Goal: Find specific page/section: Find specific page/section

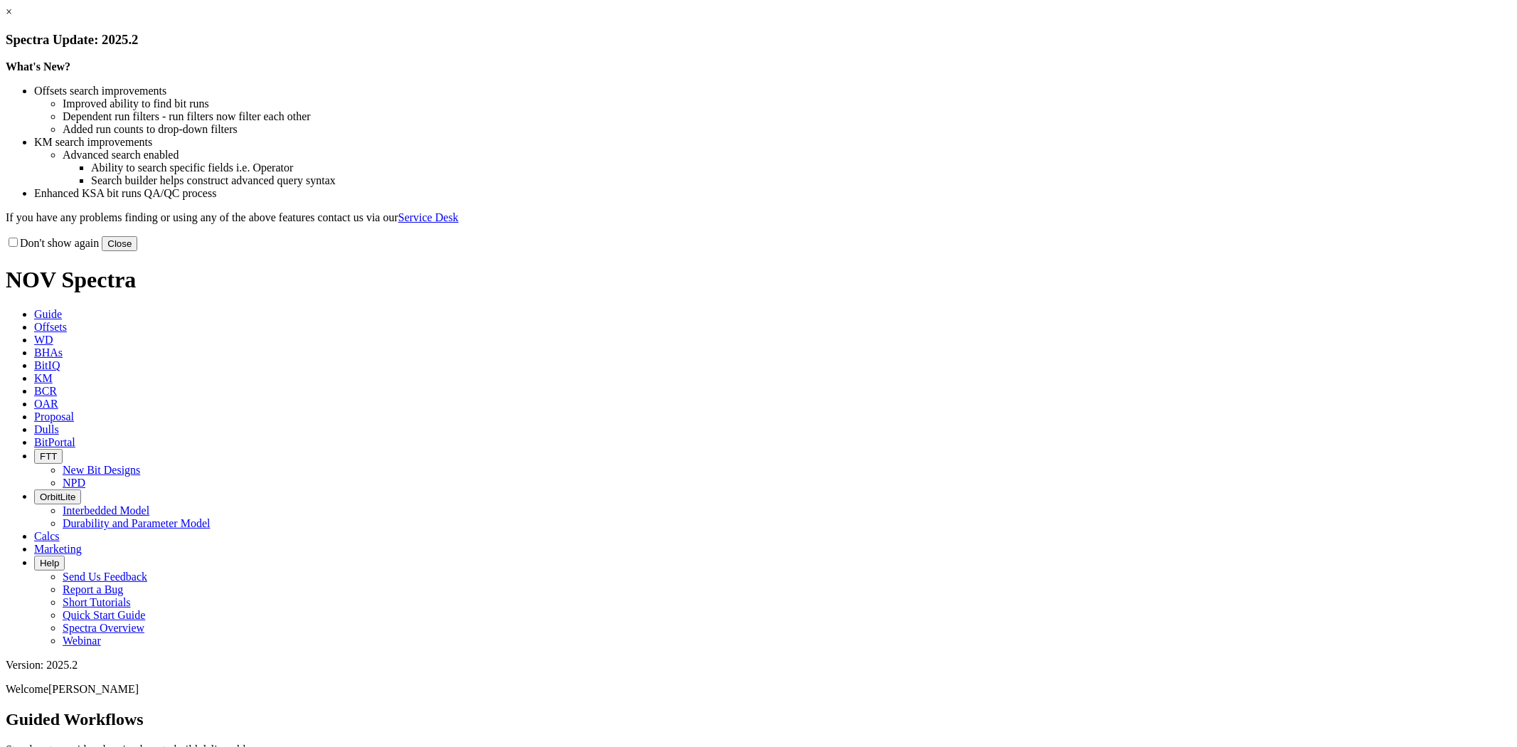
click at [12, 18] on link "×" at bounding box center [9, 12] width 6 height 12
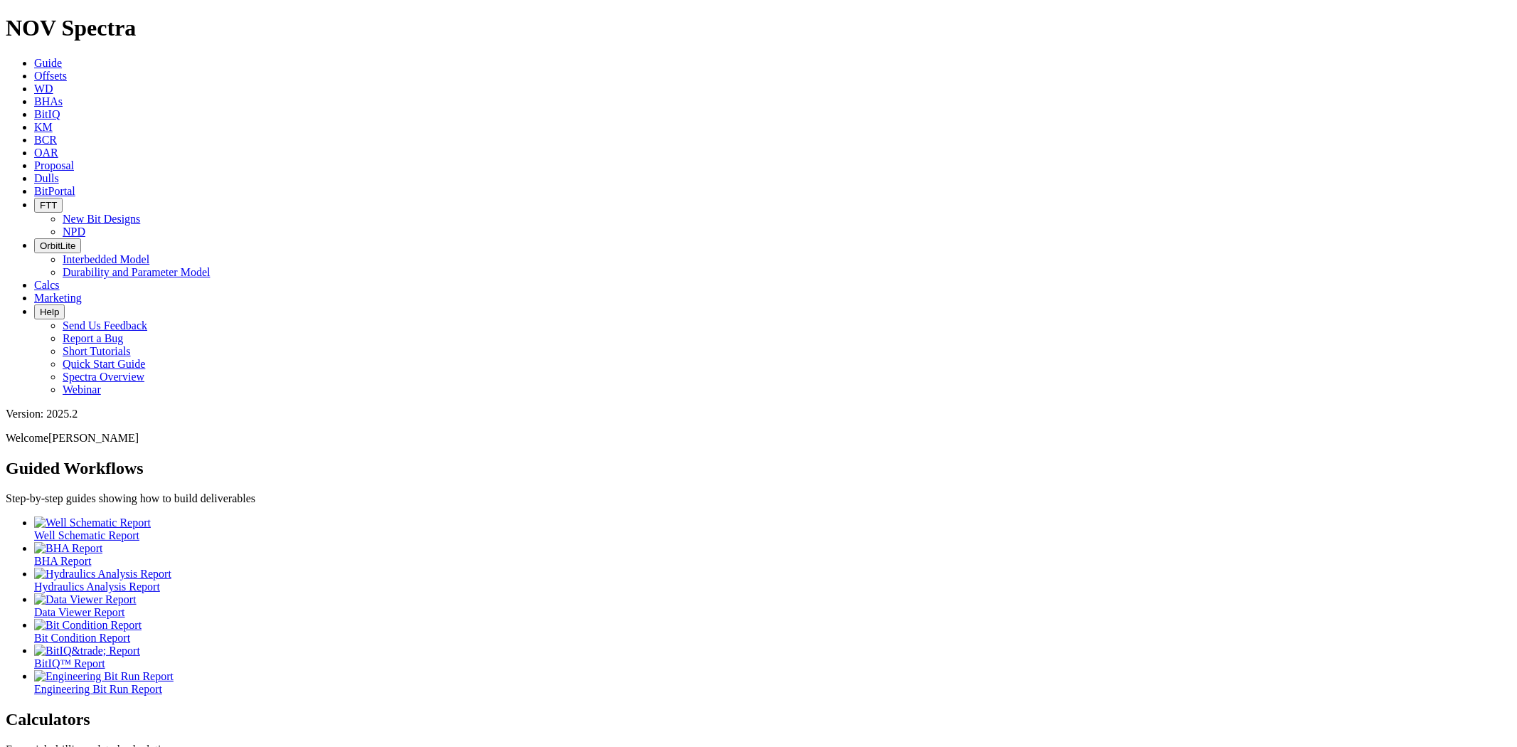
click at [59, 172] on link "Dulls" at bounding box center [46, 178] width 25 height 12
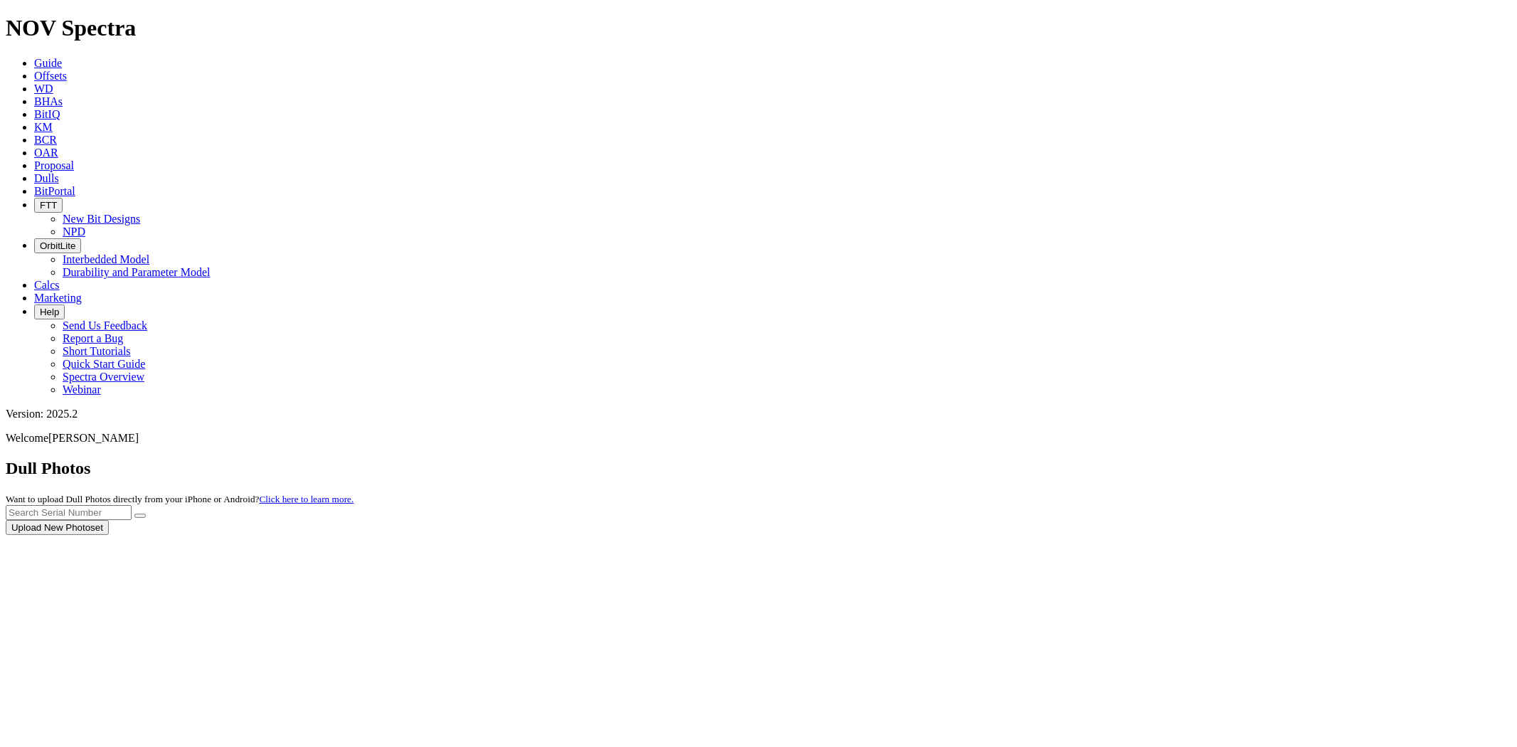
click at [1240, 535] on div at bounding box center [758, 535] width 1505 height 0
click at [132, 505] on input "text" at bounding box center [69, 512] width 126 height 15
click at [140, 516] on icon "submit" at bounding box center [140, 516] width 0 height 0
click at [132, 505] on input "A314220" at bounding box center [69, 512] width 126 height 15
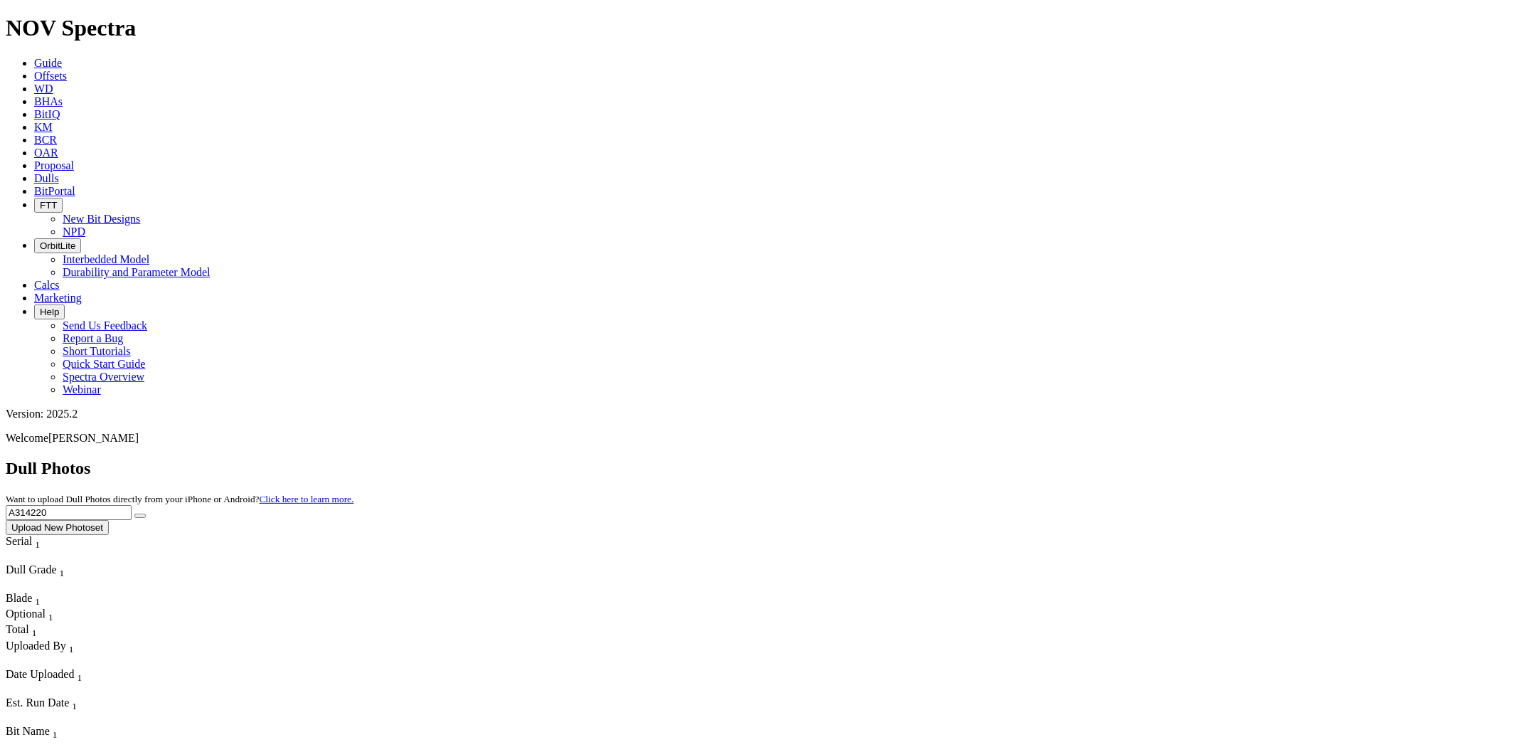
drag, startPoint x: 1226, startPoint y: 63, endPoint x: 1152, endPoint y: 53, distance: 74.5
click at [1152, 459] on div "Dull Photos Want to upload Dull Photos directly from your iPhone or Android? Cl…" at bounding box center [758, 497] width 1505 height 76
click at [134, 513] on button "submit" at bounding box center [139, 515] width 11 height 4
drag, startPoint x: 1275, startPoint y: 67, endPoint x: 1144, endPoint y: 53, distance: 132.3
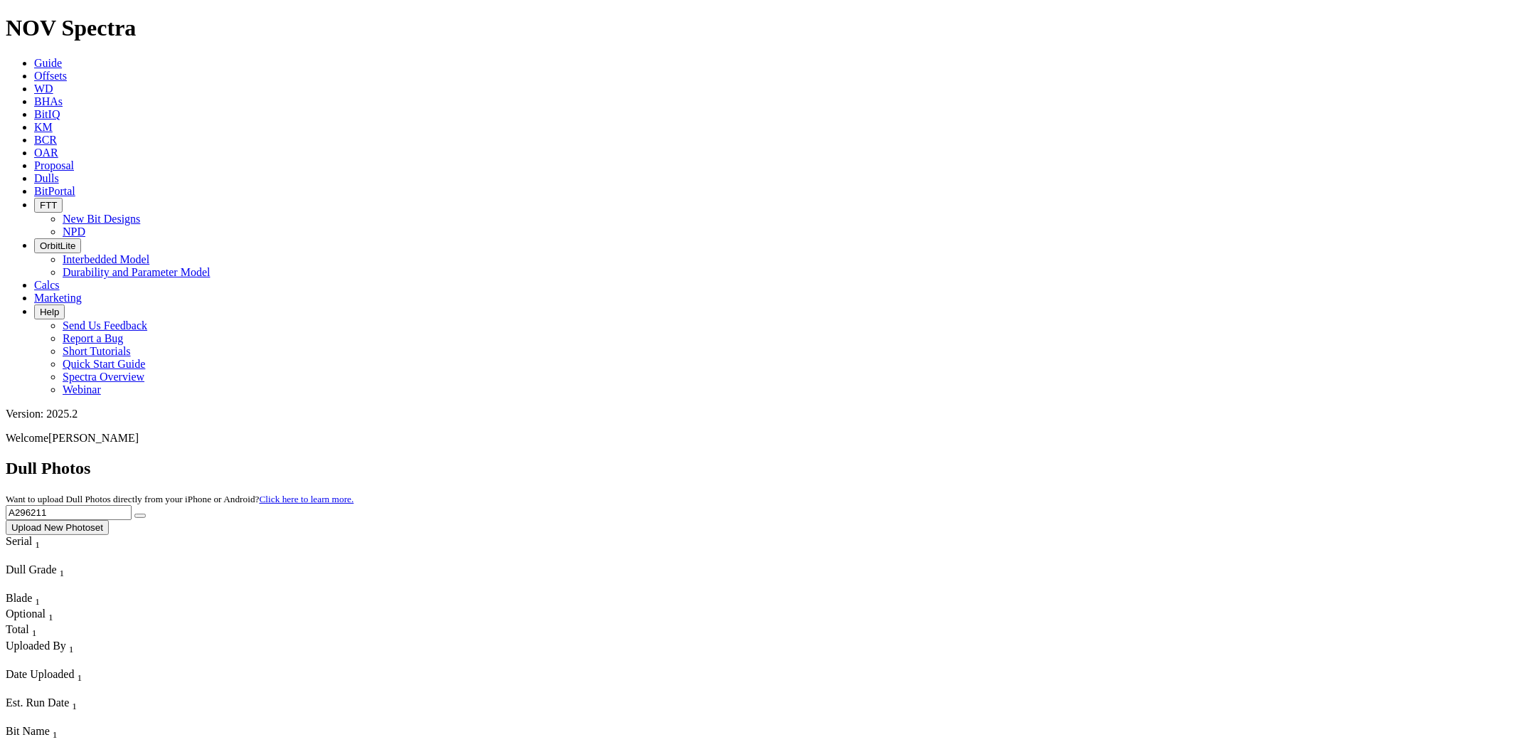
click at [1144, 459] on div "Dull Photos Want to upload Dull Photos directly from your iPhone or Android? Cl…" at bounding box center [758, 497] width 1505 height 76
click at [134, 513] on button "submit" at bounding box center [139, 515] width 11 height 4
drag, startPoint x: 1255, startPoint y: 64, endPoint x: 1121, endPoint y: 62, distance: 133.7
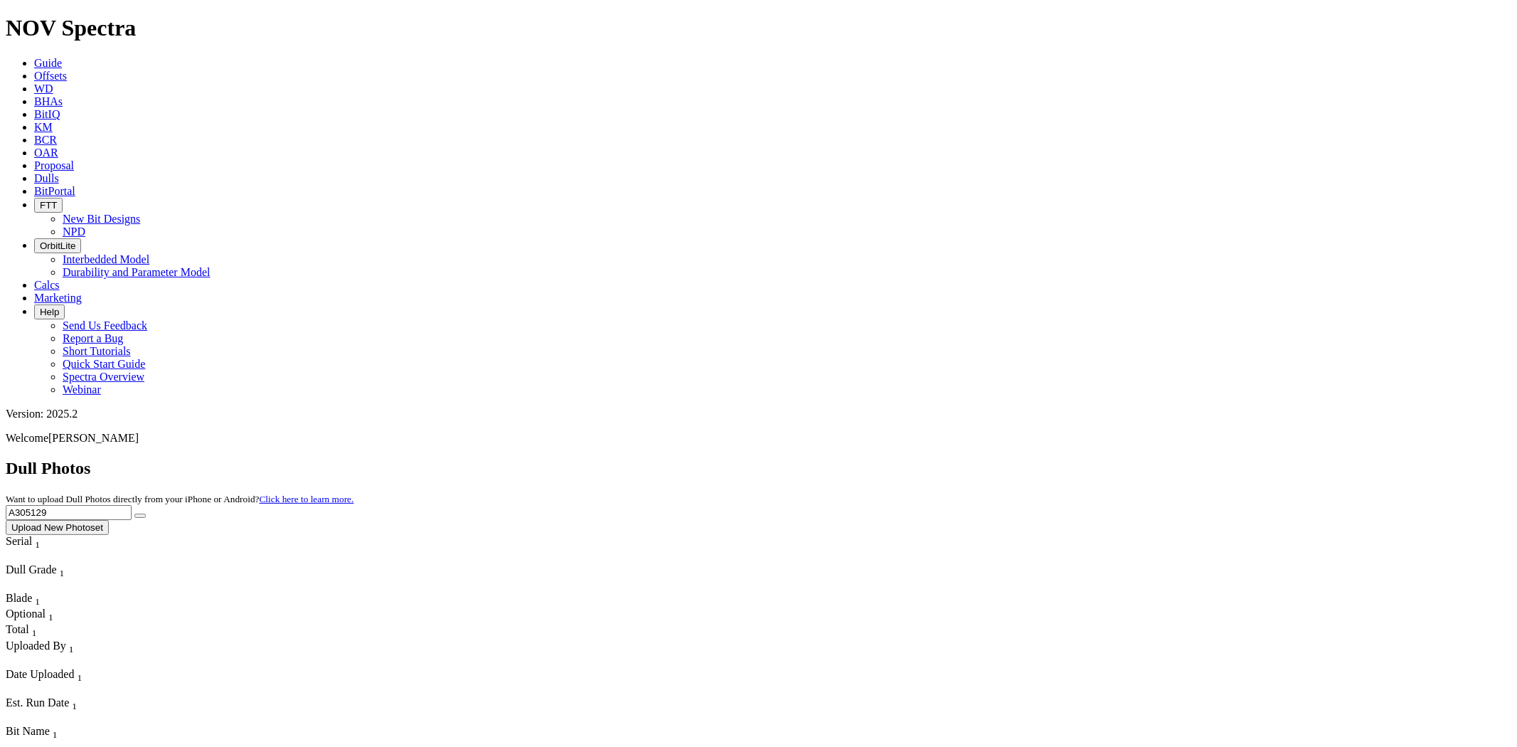
click at [1121, 459] on div "Dull Photos Want to upload Dull Photos directly from your iPhone or Android? Cl…" at bounding box center [758, 497] width 1505 height 76
type input "A307851"
click at [134, 513] on button "submit" at bounding box center [139, 515] width 11 height 4
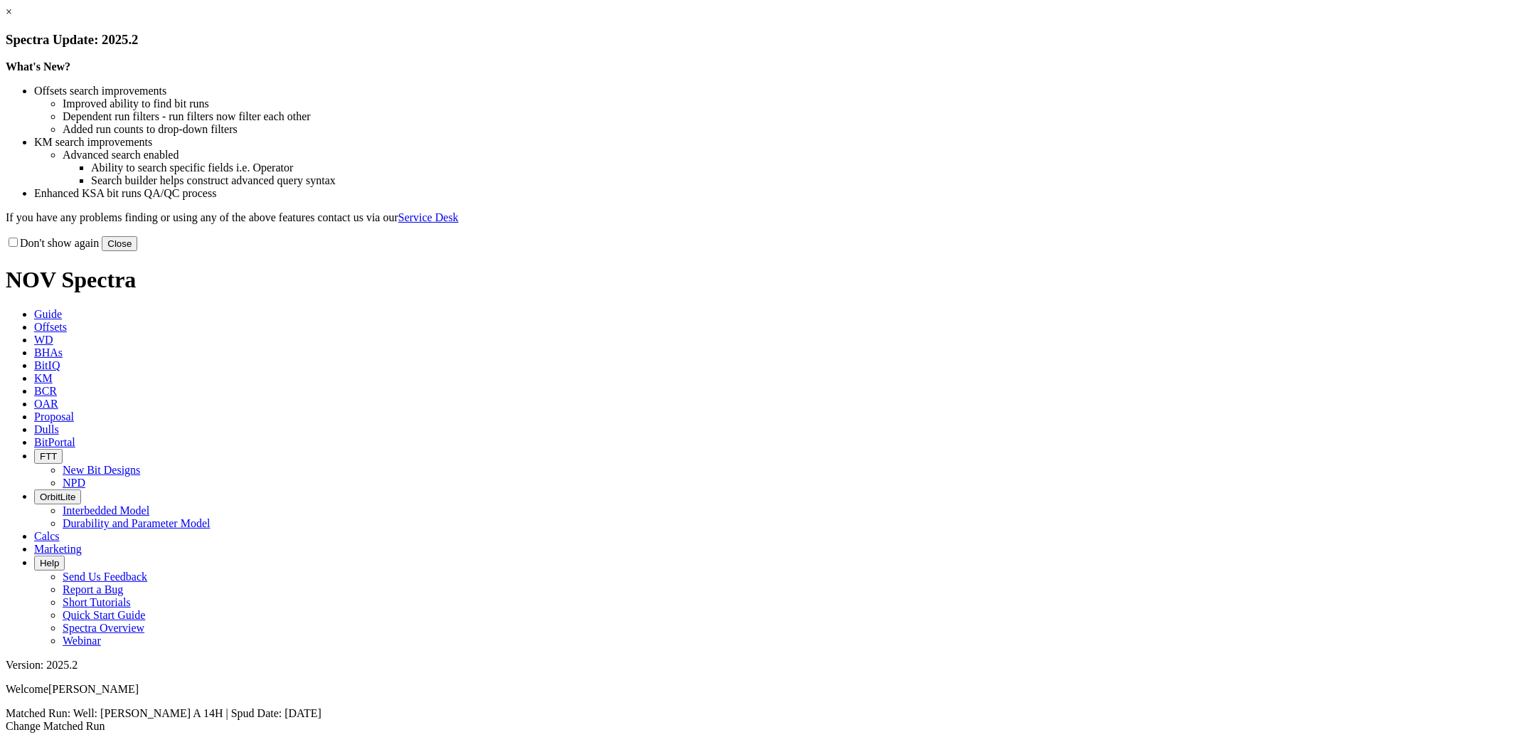
click at [137, 251] on button "Close" at bounding box center [120, 243] width 36 height 15
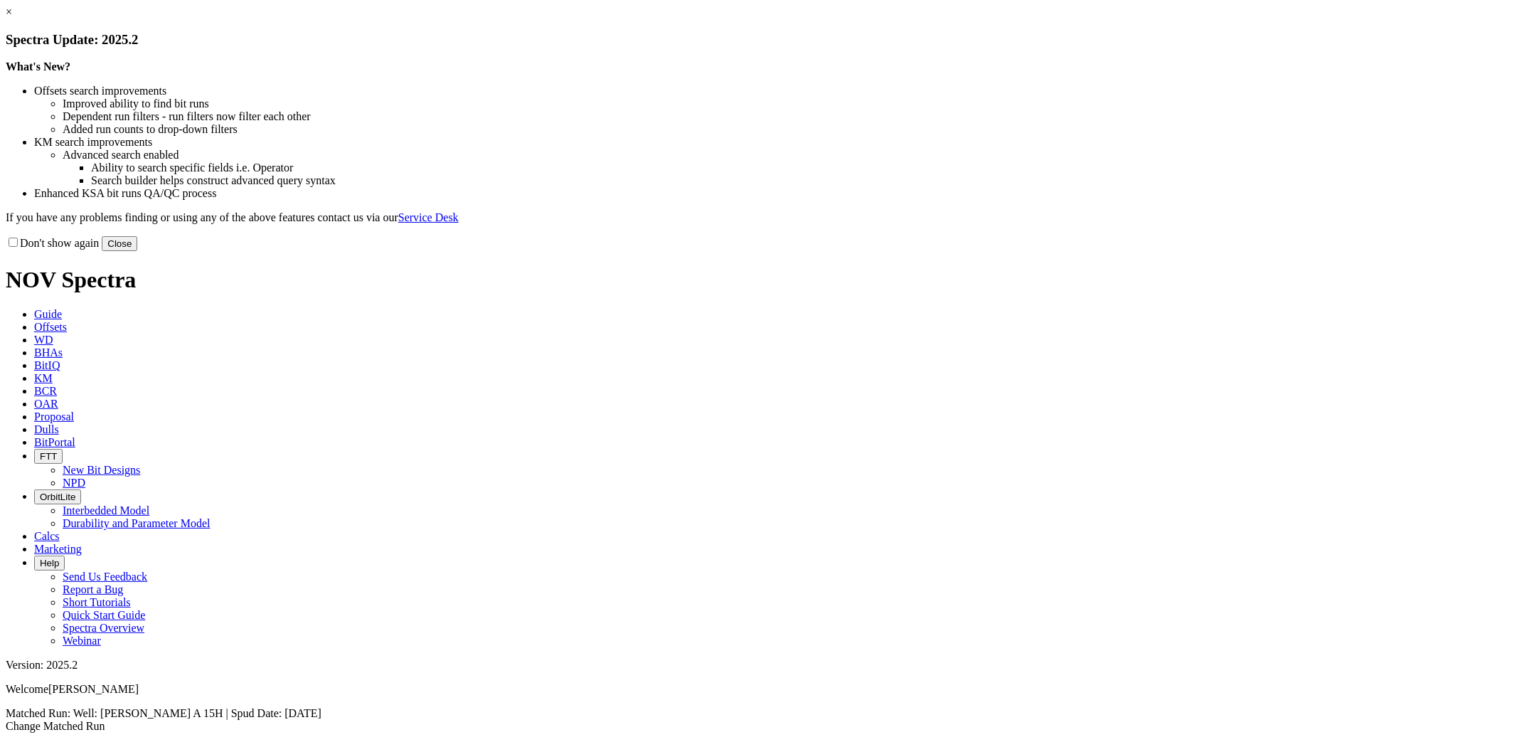
click at [137, 251] on button "Close" at bounding box center [120, 243] width 36 height 15
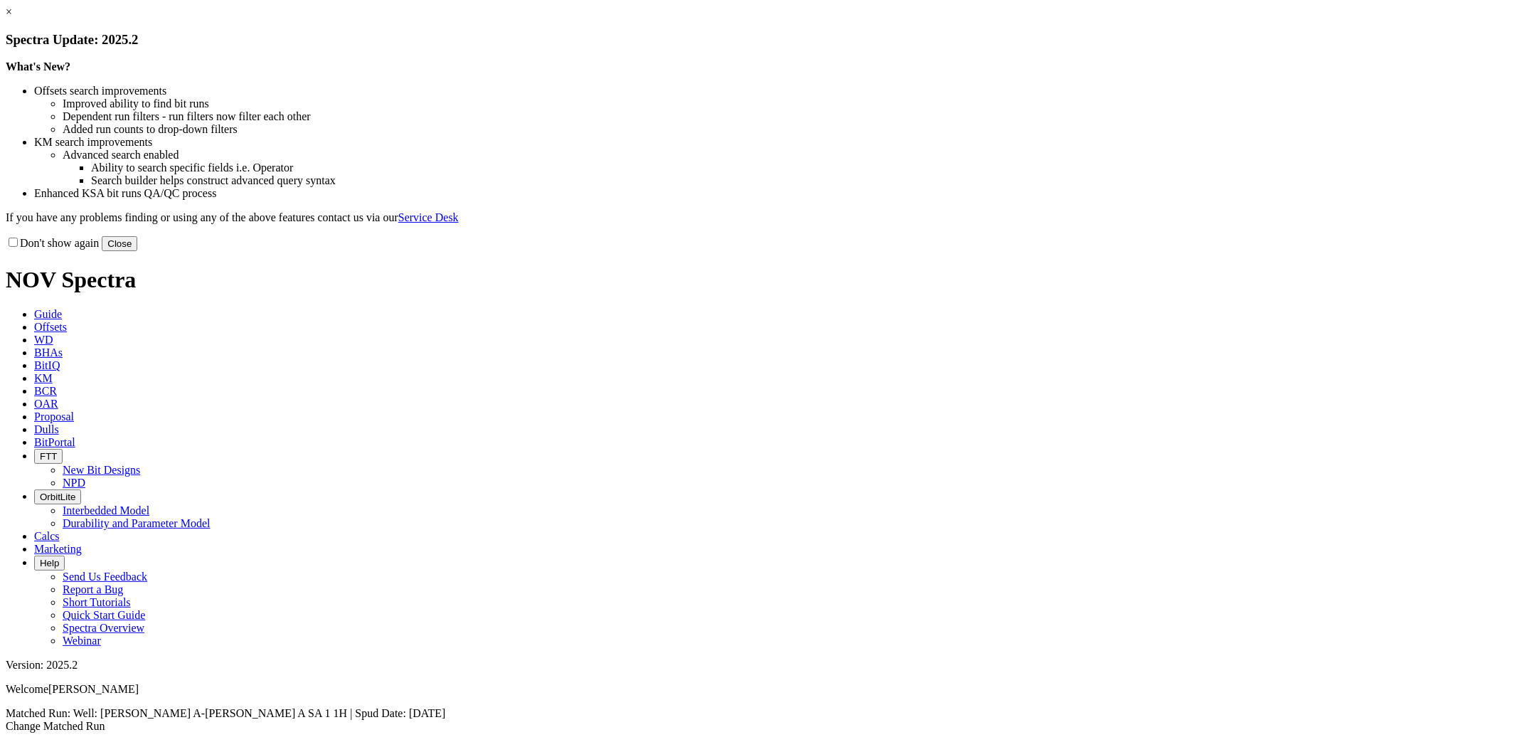
click at [137, 251] on button "Close" at bounding box center [120, 243] width 36 height 15
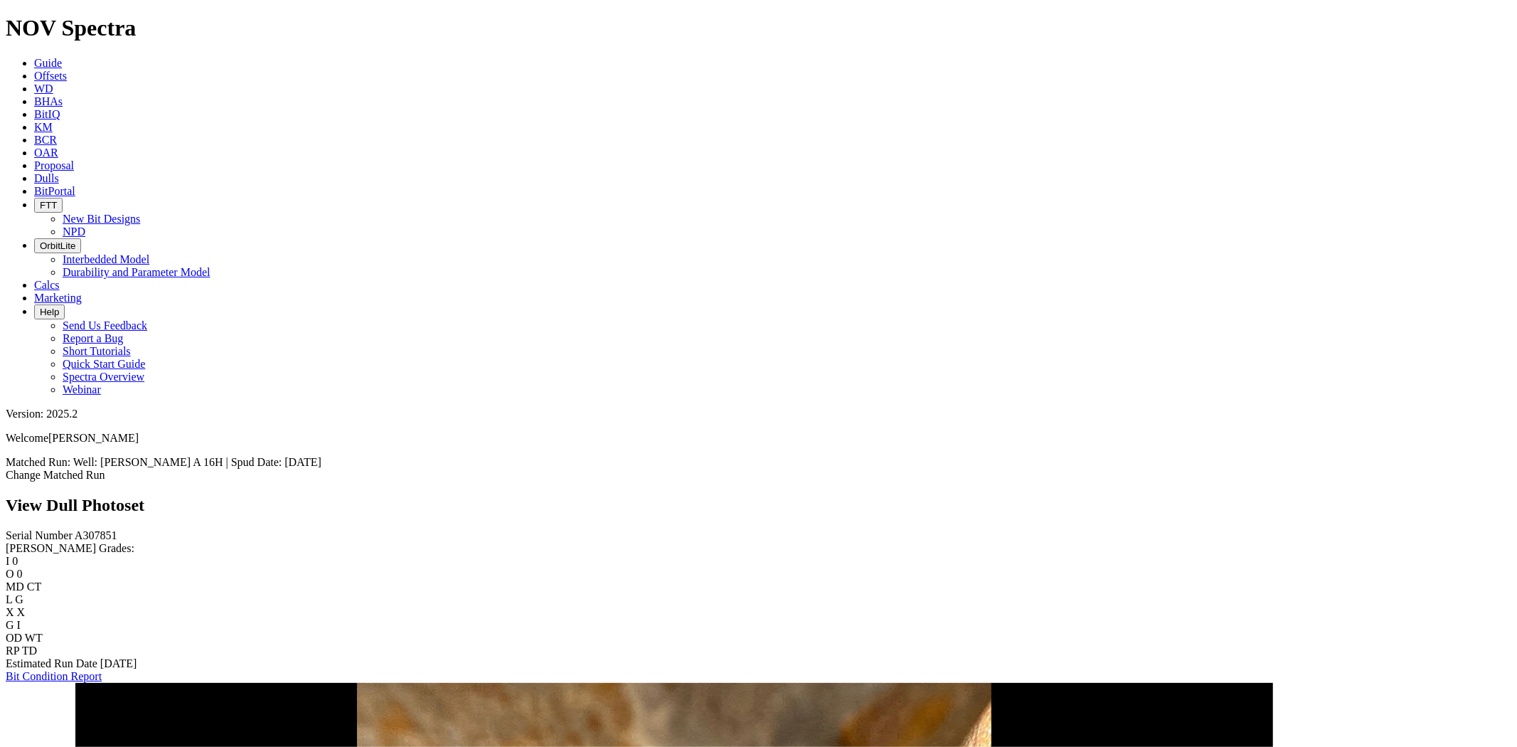
scroll to position [294, 0]
